Goal: Transaction & Acquisition: Purchase product/service

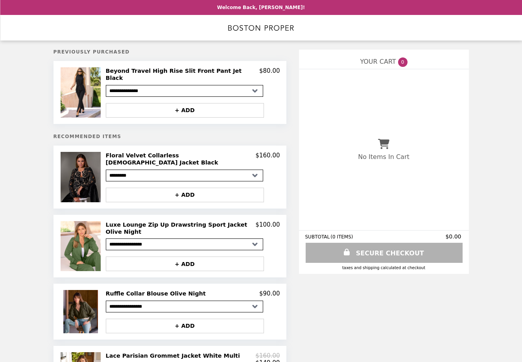
select select "**********"
click at [77, 163] on img at bounding box center [82, 177] width 42 height 50
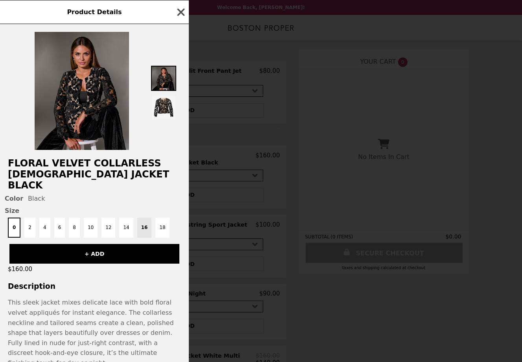
click at [182, 8] on icon "button" at bounding box center [181, 12] width 12 height 12
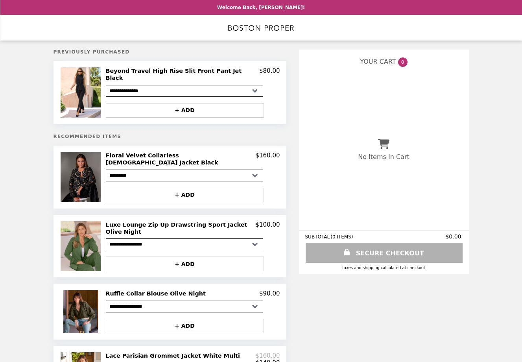
click at [83, 223] on img at bounding box center [82, 246] width 42 height 50
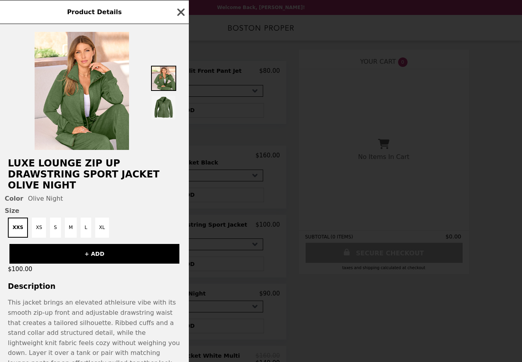
click at [183, 11] on icon "button" at bounding box center [180, 11] width 7 height 7
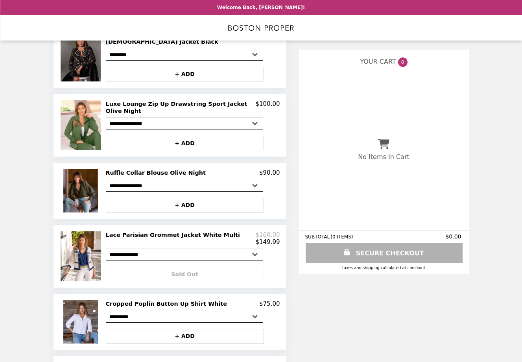
scroll to position [125, 0]
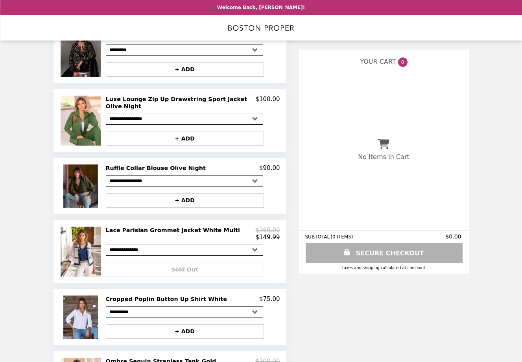
click at [81, 179] on img at bounding box center [81, 185] width 37 height 43
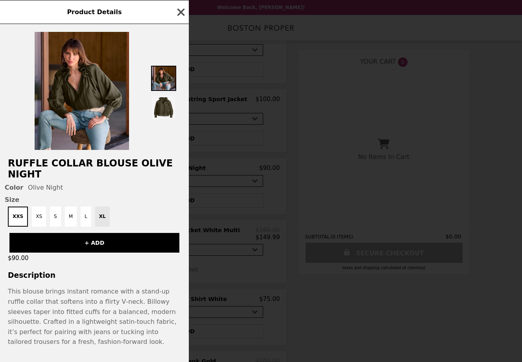
click at [179, 13] on icon "button" at bounding box center [180, 11] width 7 height 7
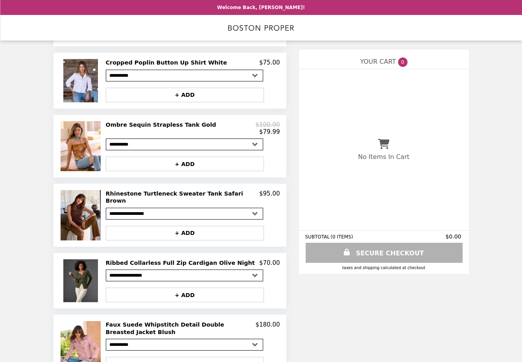
scroll to position [364, 0]
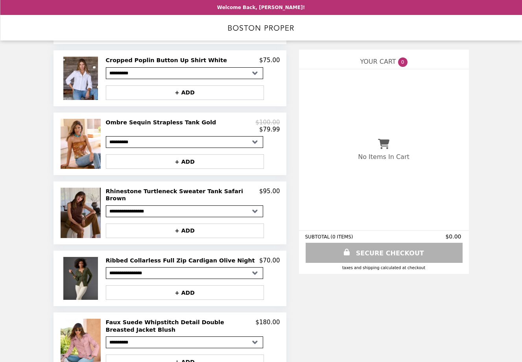
click at [80, 192] on img at bounding box center [82, 213] width 42 height 50
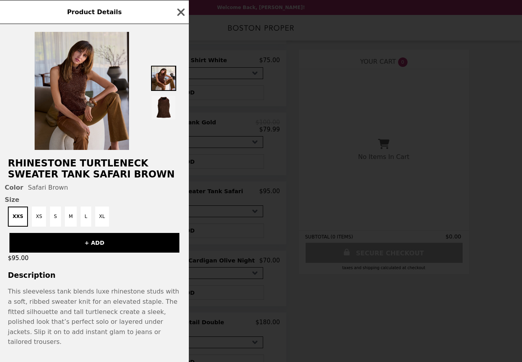
click at [79, 116] on img at bounding box center [82, 91] width 94 height 118
